Goal: Find specific page/section: Find specific page/section

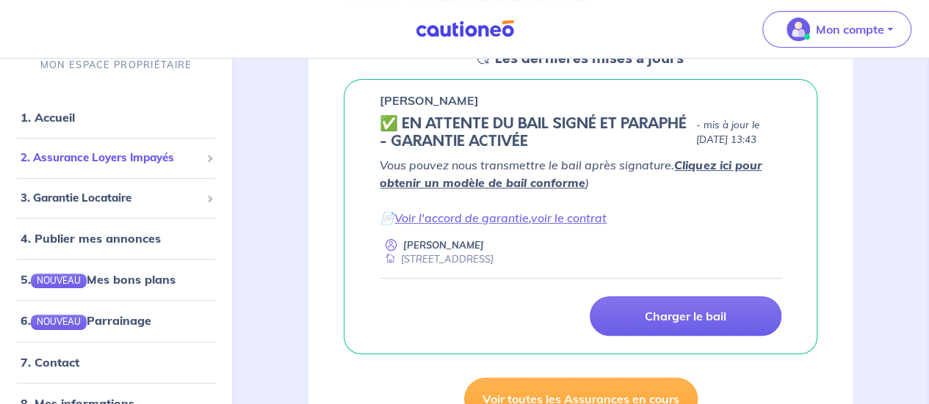
scroll to position [235, 0]
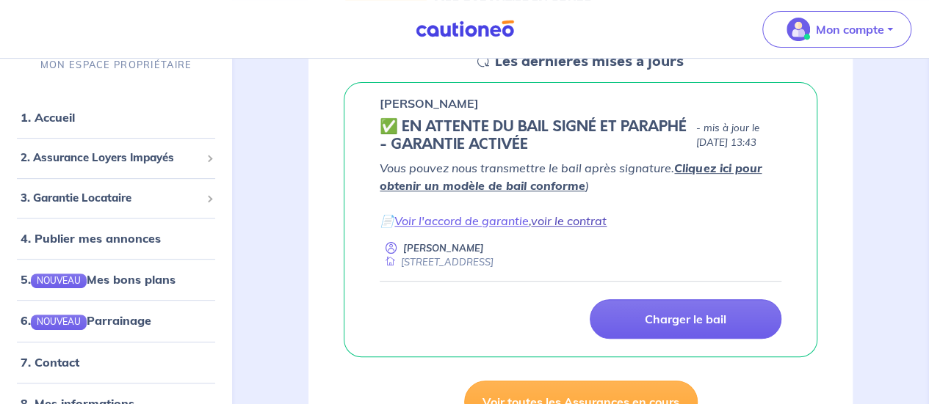
click at [582, 223] on link "voir le contrat" at bounding box center [569, 221] width 76 height 15
click at [511, 220] on link "Voir l'accord de garantie" at bounding box center [461, 221] width 134 height 15
click at [590, 225] on link "voir le contrat" at bounding box center [569, 221] width 76 height 15
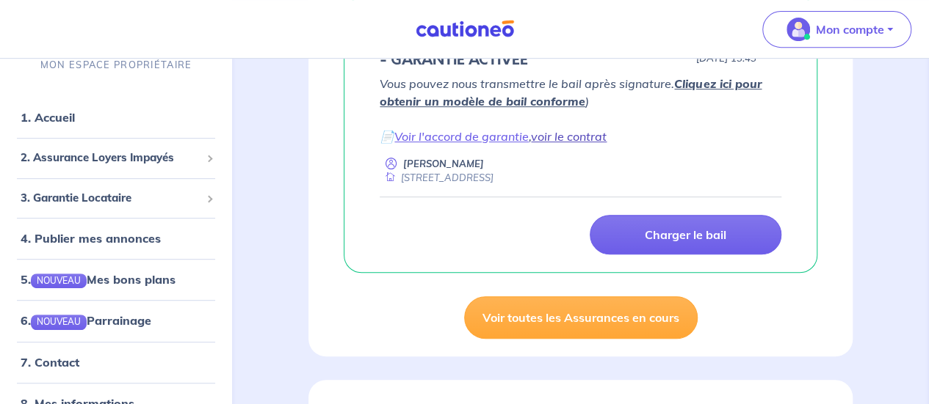
scroll to position [313, 0]
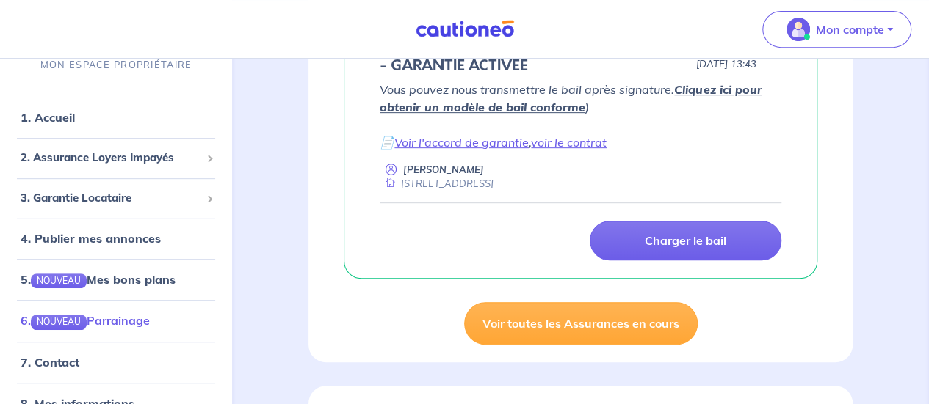
click at [150, 313] on link "6. NOUVEAU Parrainage" at bounding box center [85, 320] width 129 height 15
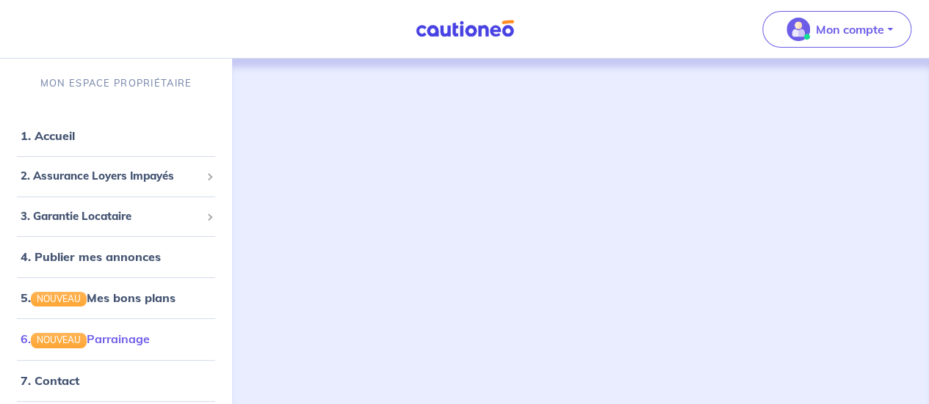
click at [150, 341] on link "6. NOUVEAU Parrainage" at bounding box center [85, 339] width 129 height 15
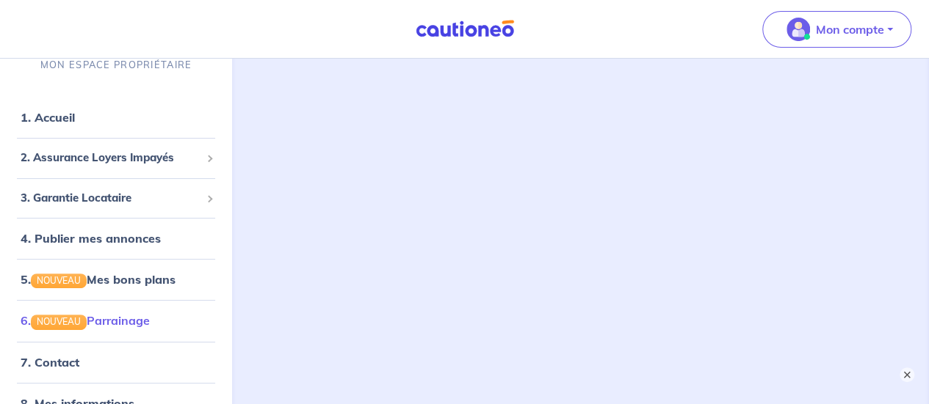
scroll to position [72, 0]
